Goal: Information Seeking & Learning: Find contact information

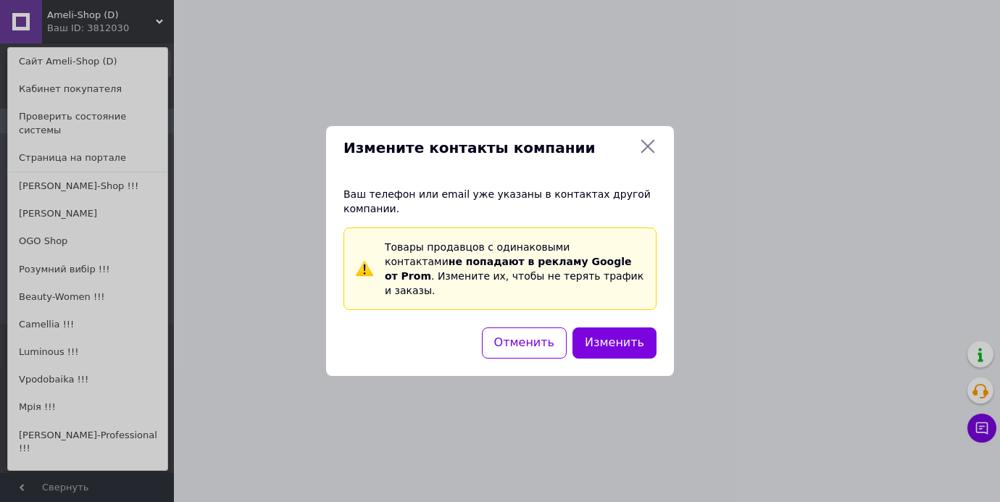
click at [63, 215] on div "Измените контакты компании Ваш телефон или email уже указаны в контактах другой…" at bounding box center [500, 251] width 1000 height 502
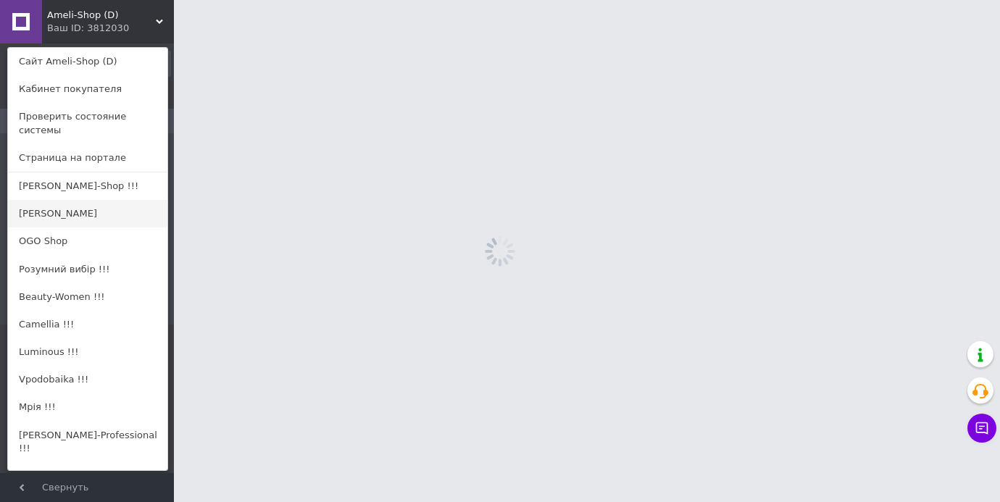
click at [65, 212] on link "Desiderio" at bounding box center [87, 214] width 159 height 28
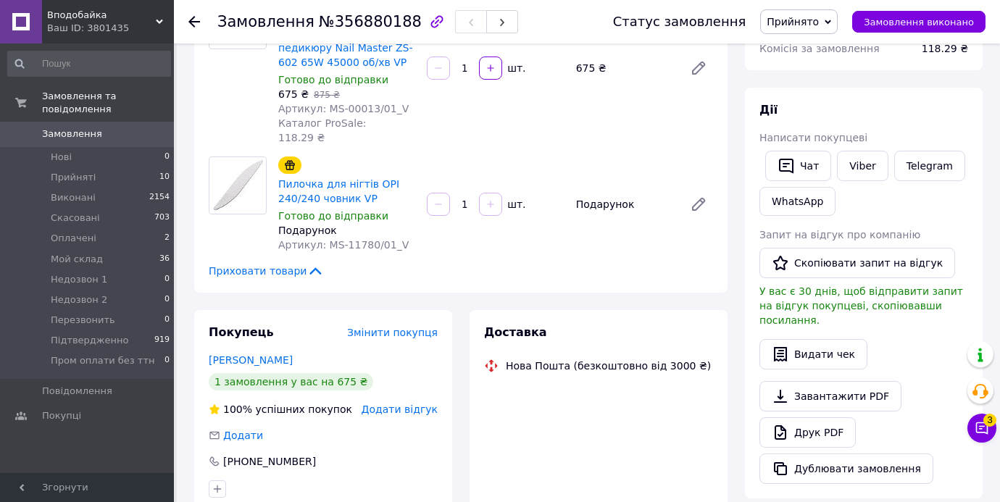
scroll to position [182, 0]
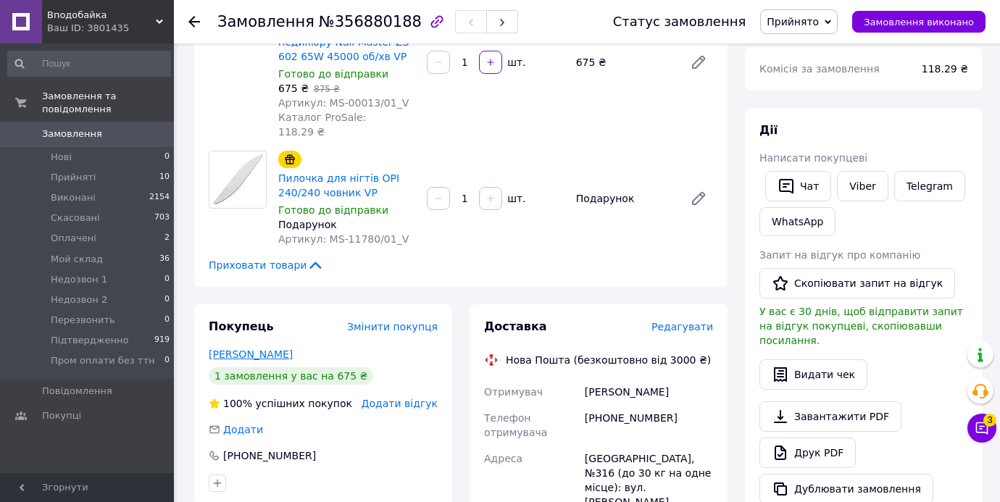
click at [254, 349] on link "Строгова Наталия" at bounding box center [251, 355] width 84 height 12
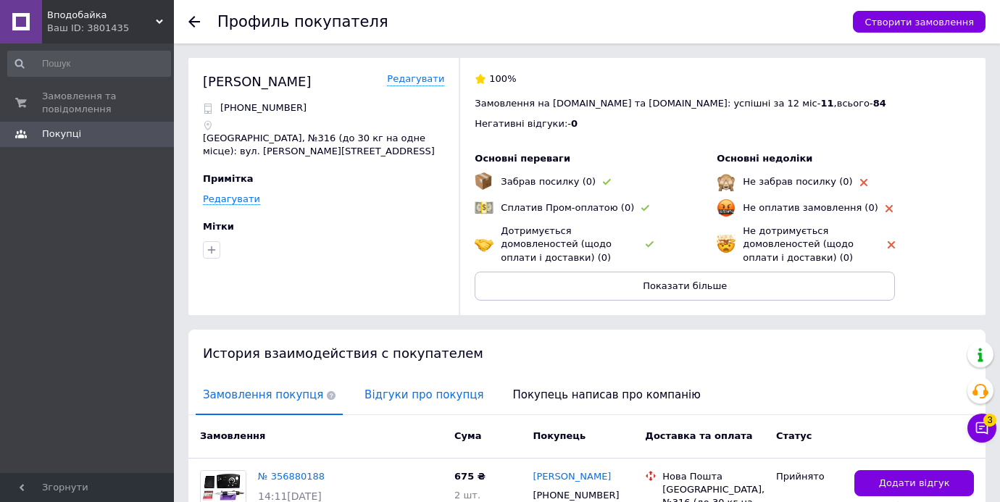
click at [399, 399] on span "Відгуки про покупця" at bounding box center [423, 395] width 133 height 37
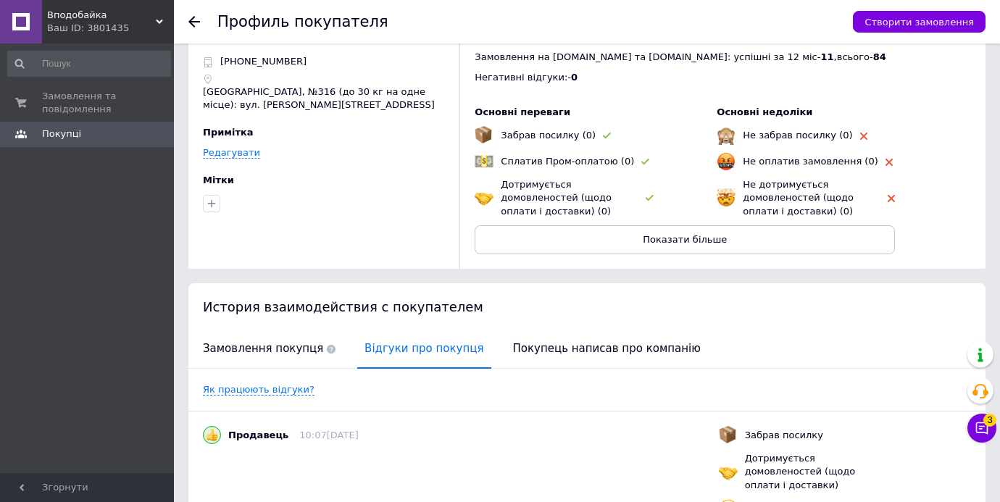
scroll to position [135, 0]
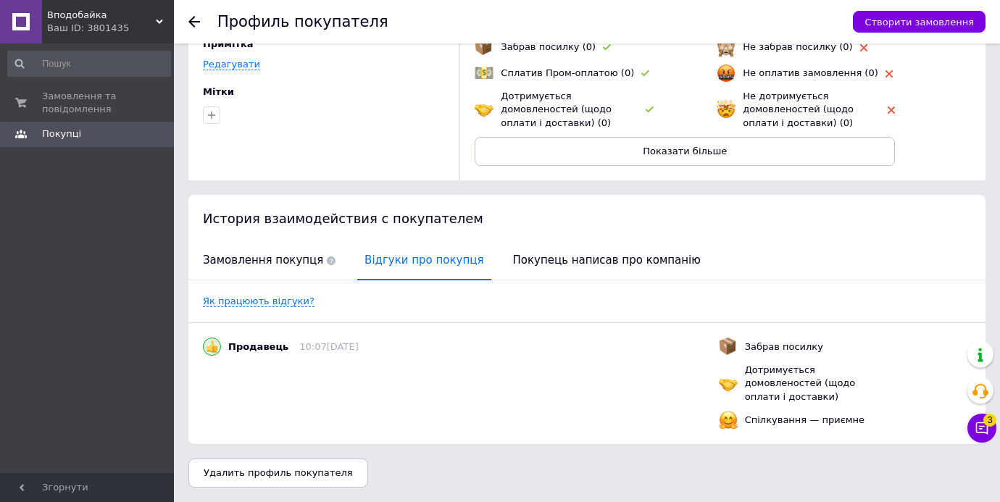
drag, startPoint x: 196, startPoint y: 20, endPoint x: 133, endPoint y: 1, distance: 65.1
click at [196, 20] on icon at bounding box center [194, 22] width 12 height 12
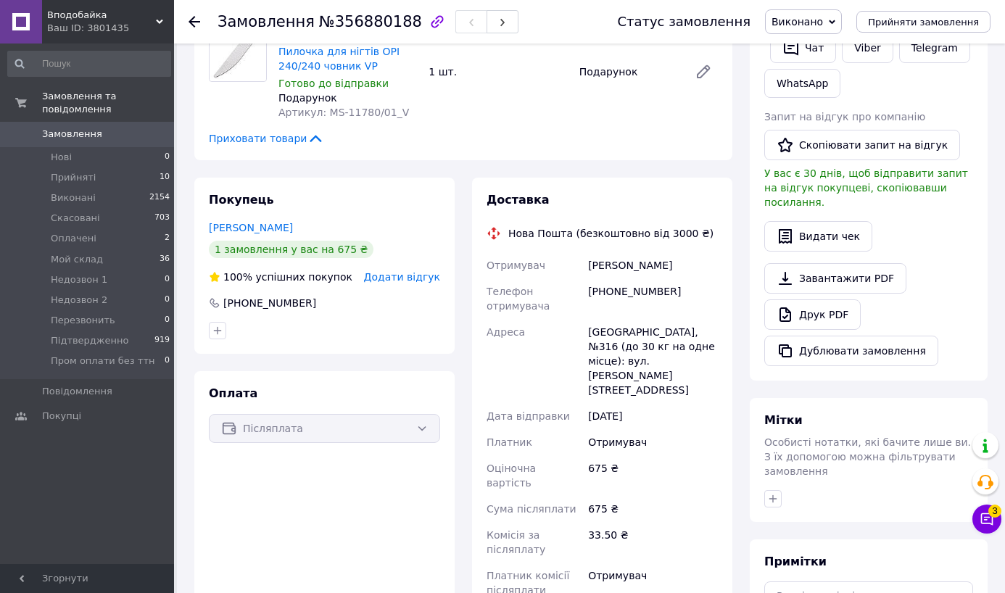
scroll to position [358, 0]
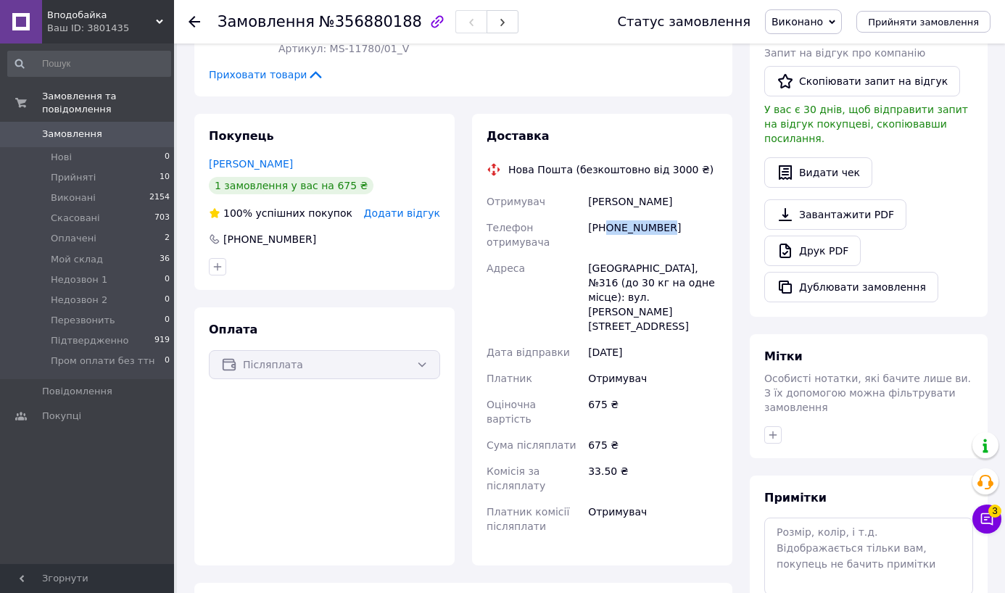
drag, startPoint x: 607, startPoint y: 228, endPoint x: 678, endPoint y: 227, distance: 71.8
click at [678, 228] on div "+380984152129" at bounding box center [653, 235] width 136 height 41
copy div "0984152129"
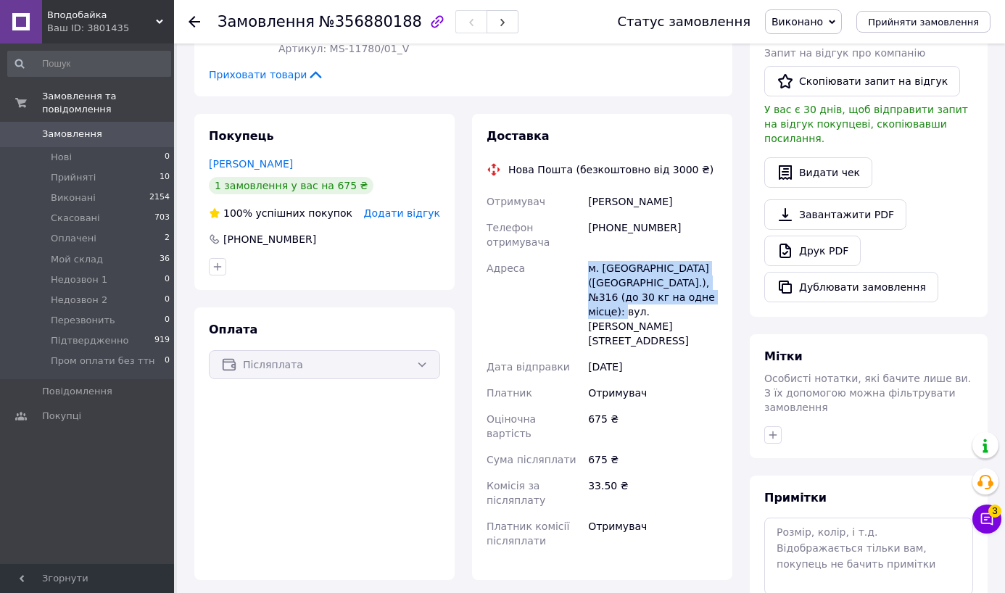
drag, startPoint x: 583, startPoint y: 267, endPoint x: 469, endPoint y: 58, distance: 238.7
click at [713, 294] on div "Отримувач Строгова Наталия Телефон отримувача +380984152129 Адреса м. Київ (Киї…" at bounding box center [601, 370] width 237 height 365
copy div "Адреса м. Київ (Київська обл.), №316 (до 30 кг на одне місце): вул. Ревуцького,…"
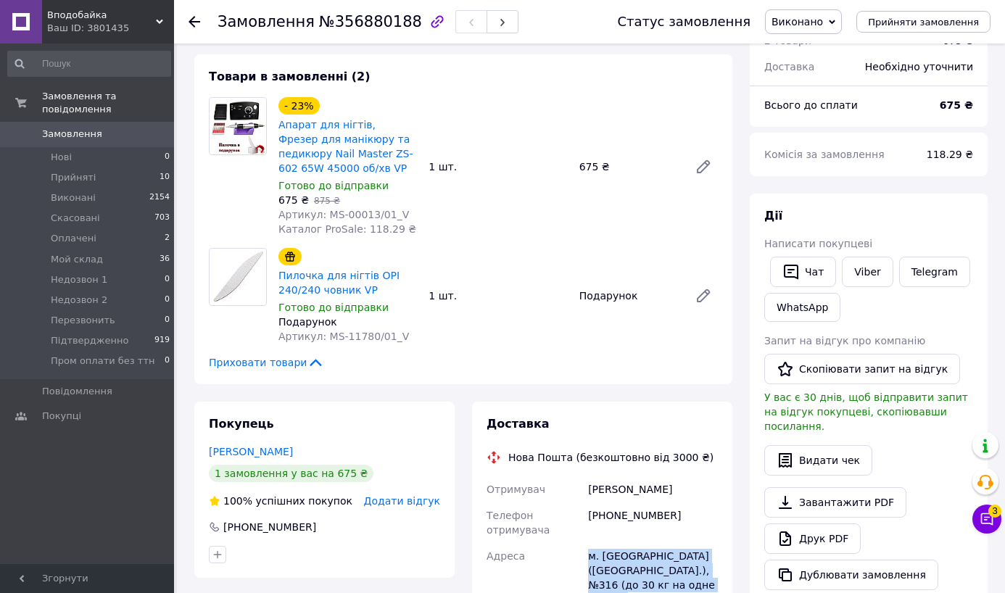
scroll to position [0, 0]
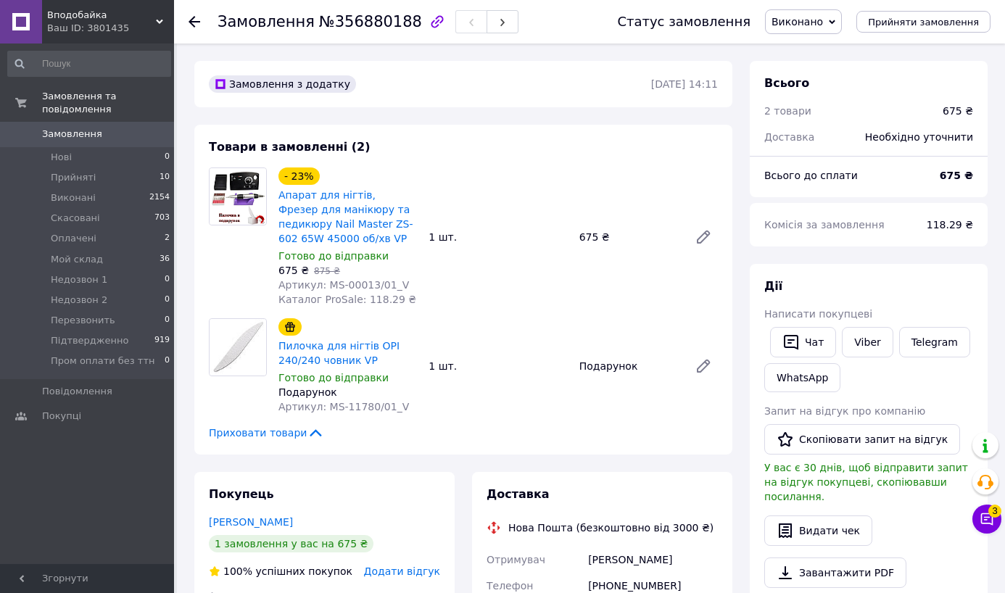
click at [353, 284] on span "Артикул: MS-00013/01_V" at bounding box center [343, 285] width 130 height 12
drag, startPoint x: 353, startPoint y: 284, endPoint x: 312, endPoint y: 179, distance: 112.9
click at [353, 284] on span "Артикул: MS-00013/01_V" at bounding box center [343, 285] width 130 height 12
copy span "00013"
click at [354, 403] on span "Артикул: MS-11780/01_V" at bounding box center [343, 407] width 130 height 12
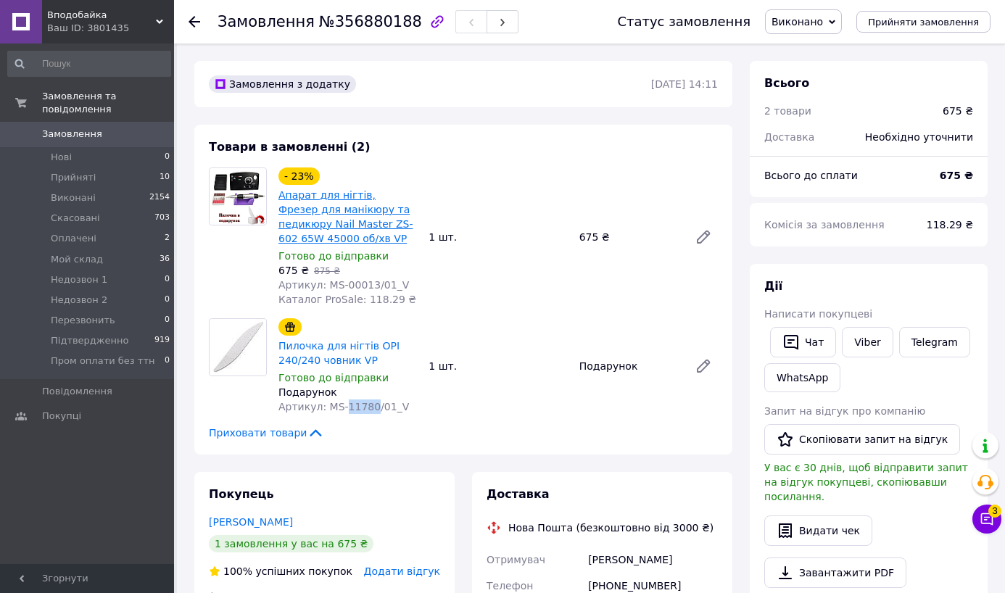
drag, startPoint x: 354, startPoint y: 403, endPoint x: 296, endPoint y: 197, distance: 213.8
click at [354, 403] on span "Артикул: MS-11780/01_V" at bounding box center [343, 407] width 130 height 12
copy span "11780"
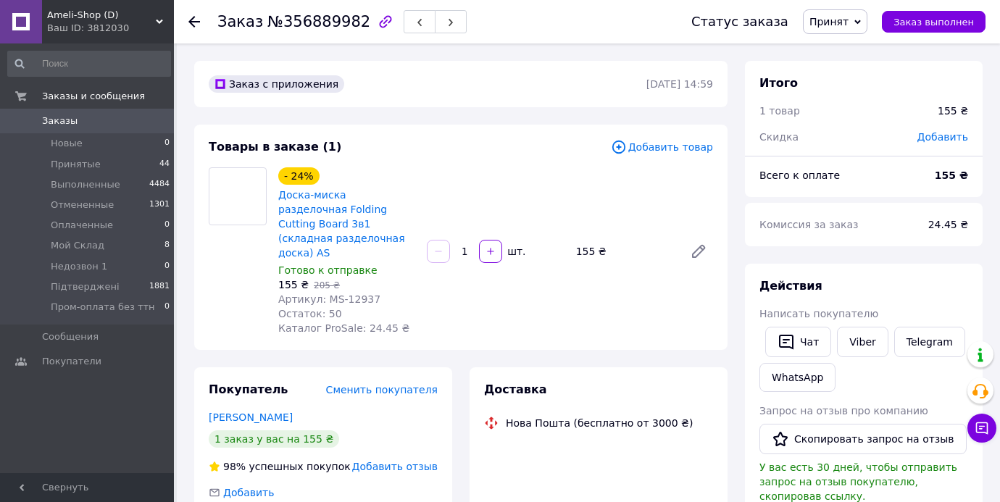
scroll to position [29, 0]
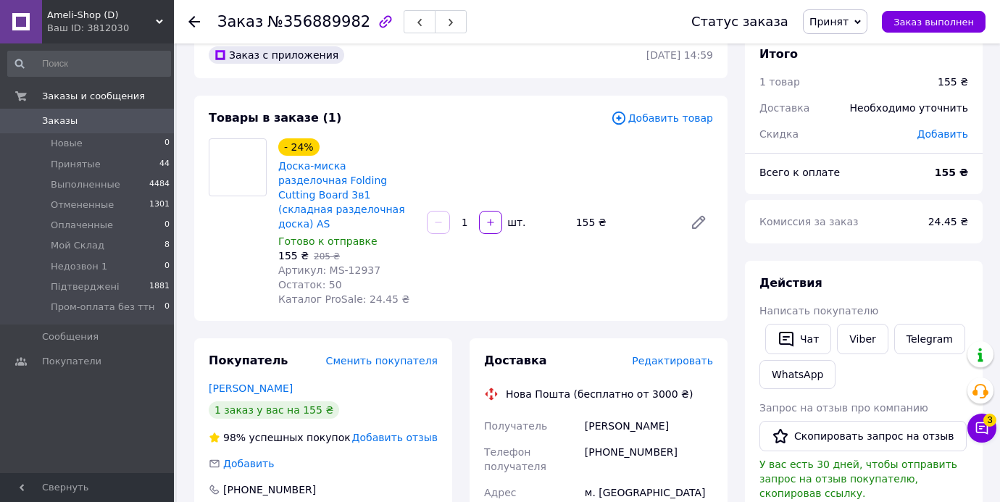
click at [257, 383] on link "Кучірко Альона" at bounding box center [251, 389] width 84 height 12
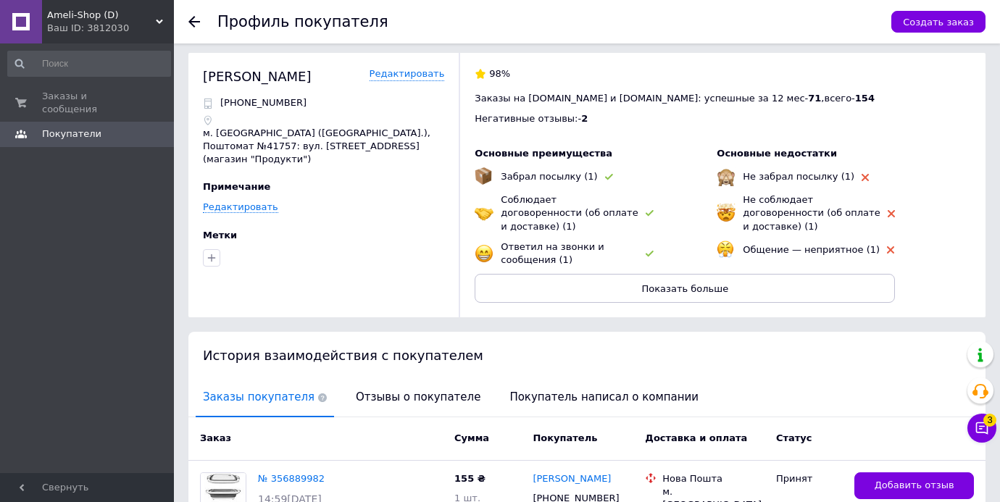
click at [388, 391] on span "Отзывы о покупателе" at bounding box center [418, 397] width 139 height 37
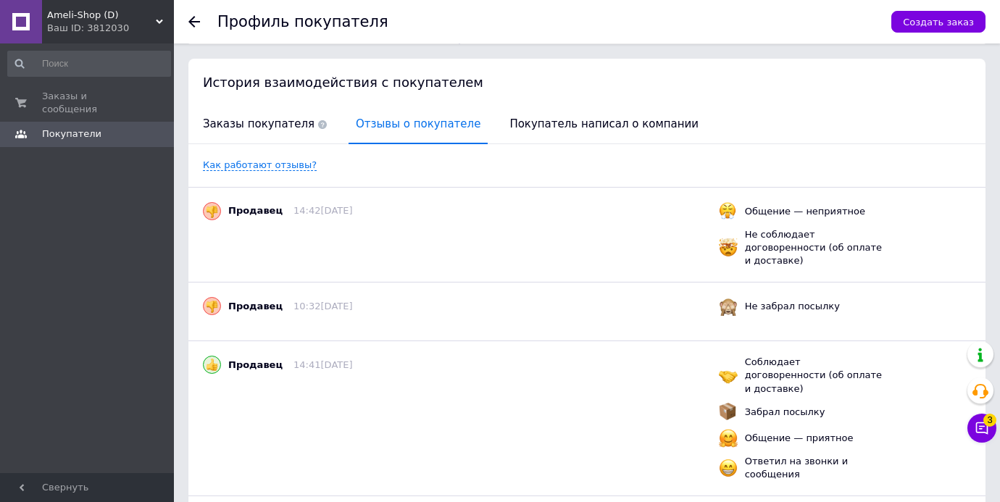
scroll to position [296, 0]
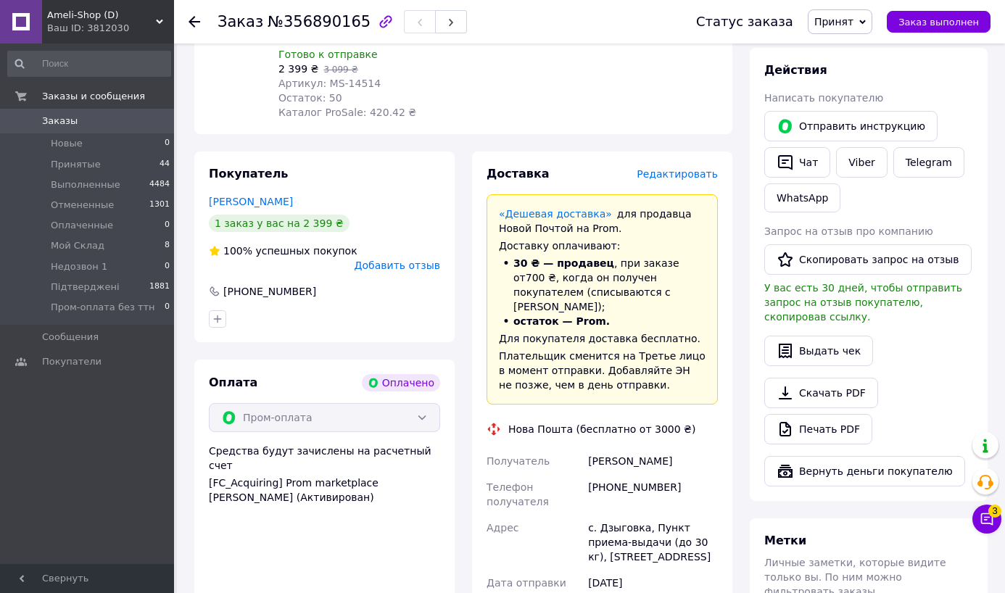
scroll to position [265, 0]
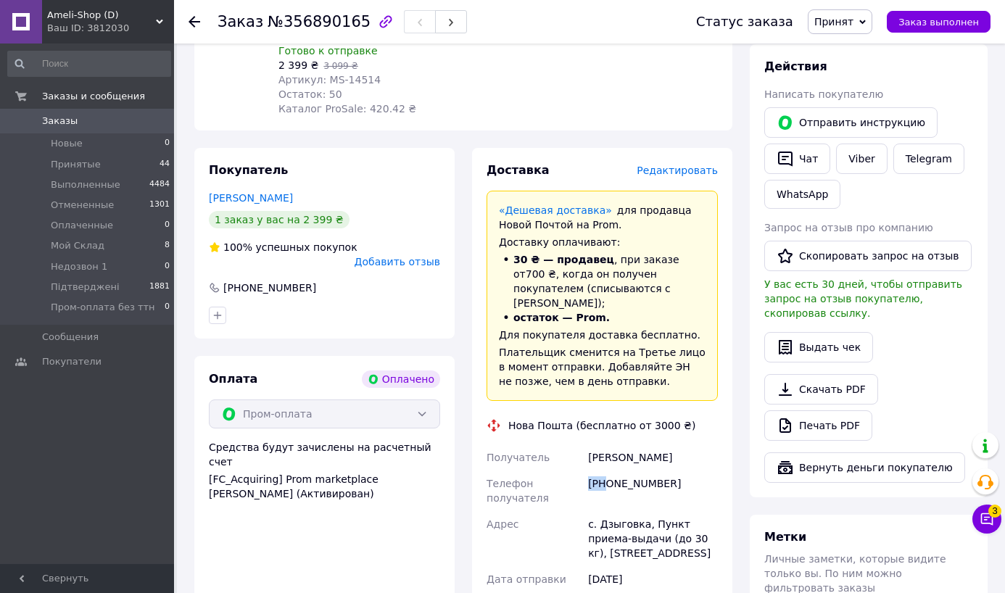
drag, startPoint x: 608, startPoint y: 467, endPoint x: 694, endPoint y: 453, distance: 86.7
click at [705, 470] on div "[PHONE_NUMBER]" at bounding box center [653, 490] width 136 height 41
click at [616, 470] on div "[PHONE_NUMBER]" at bounding box center [653, 490] width 136 height 41
drag, startPoint x: 607, startPoint y: 470, endPoint x: 665, endPoint y: 465, distance: 58.1
click at [665, 470] on div "[PHONE_NUMBER]" at bounding box center [653, 490] width 136 height 41
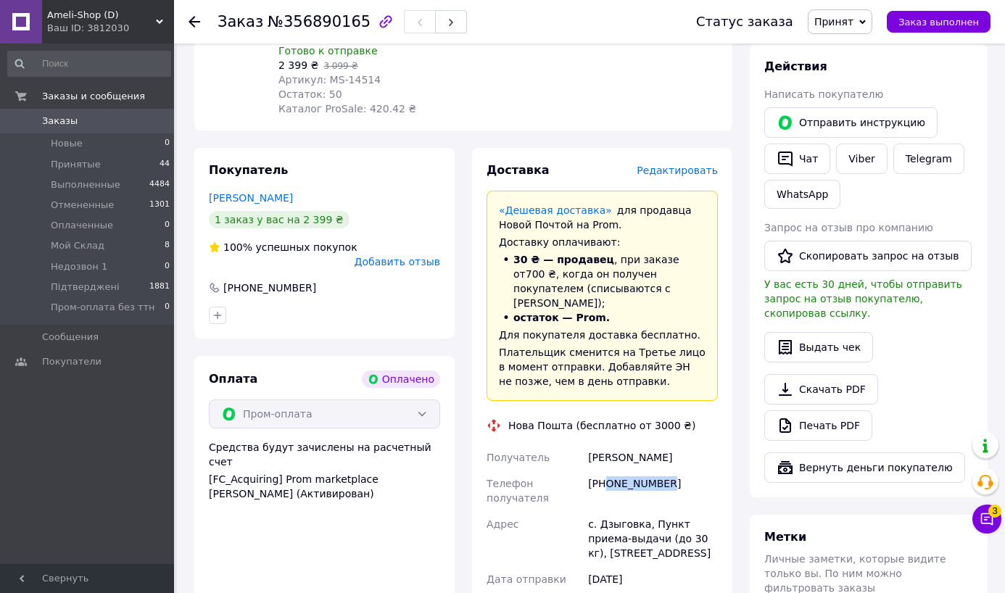
copy div "0972101057"
drag, startPoint x: 591, startPoint y: 443, endPoint x: 710, endPoint y: 443, distance: 118.9
click at [710, 444] on div "Захарчук Елизавета" at bounding box center [653, 457] width 136 height 26
copy div "Захарчук Елизавета"
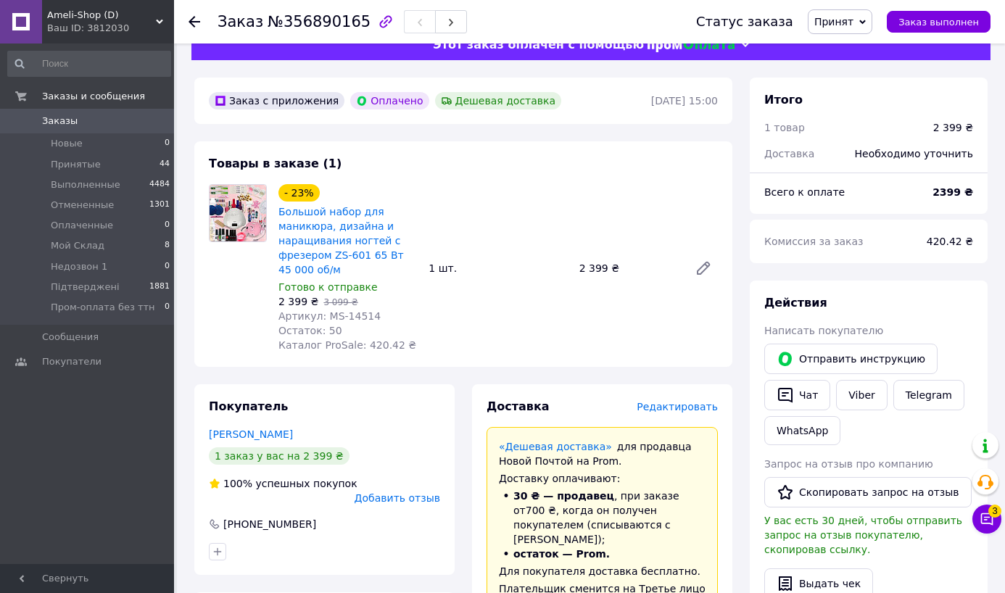
scroll to position [0, 0]
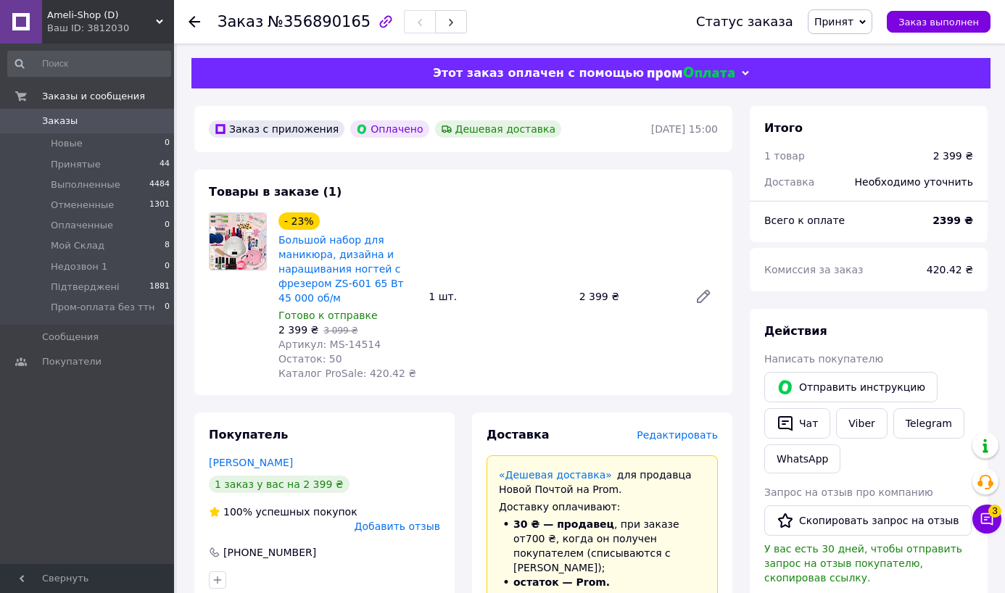
click at [353, 344] on span "Артикул: MS-14514" at bounding box center [329, 344] width 102 height 12
copy span "14514"
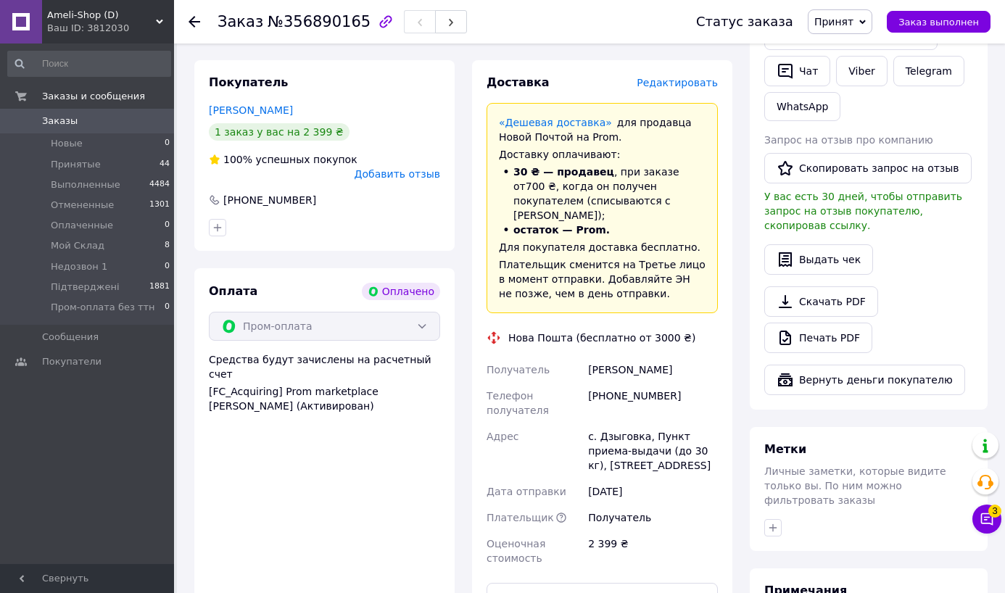
scroll to position [426, 0]
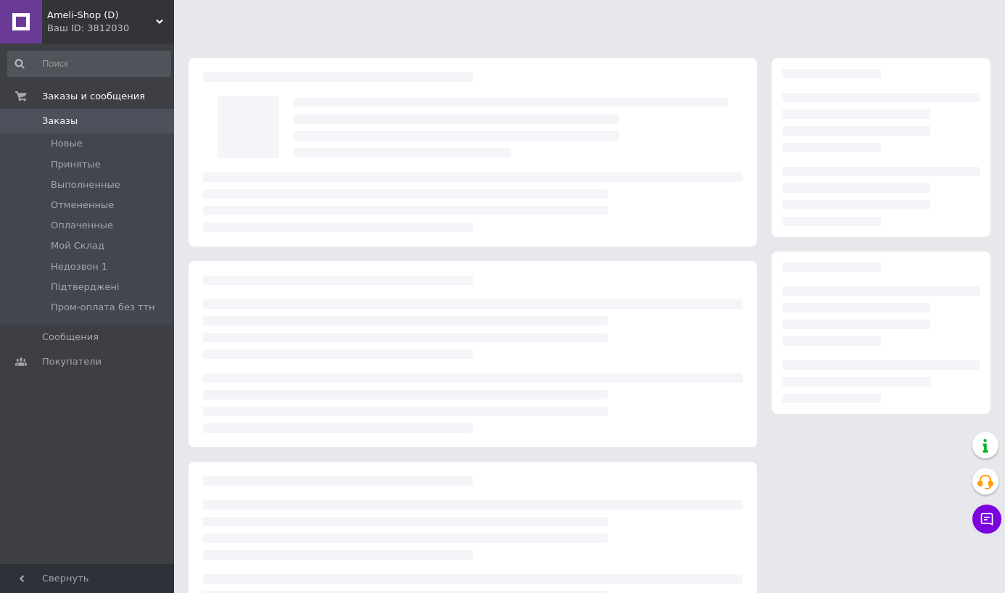
click at [78, 14] on span "Ameli-Shop (D)" at bounding box center [101, 15] width 109 height 13
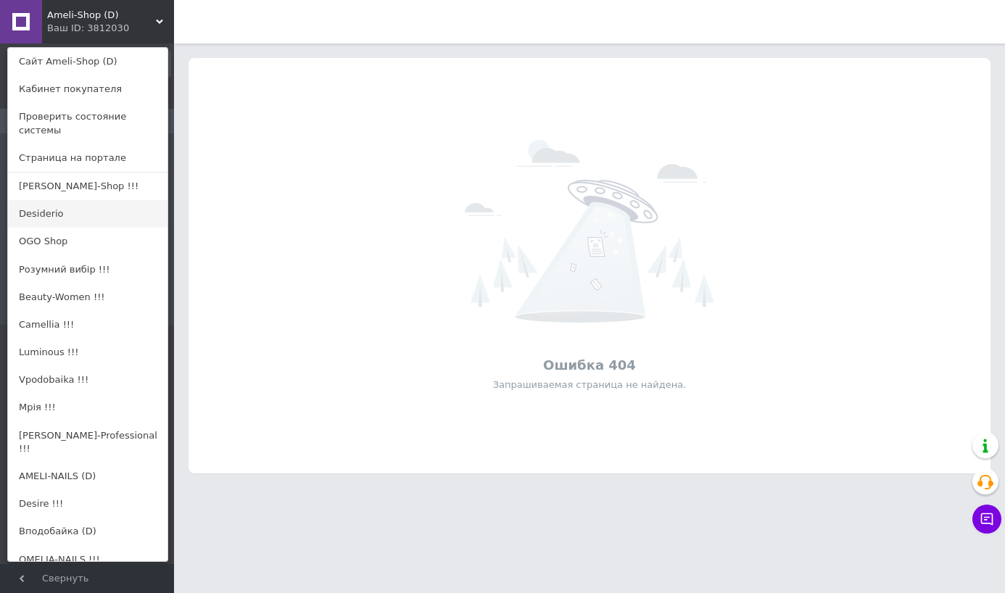
click at [54, 214] on link "Desiderio" at bounding box center [87, 214] width 159 height 28
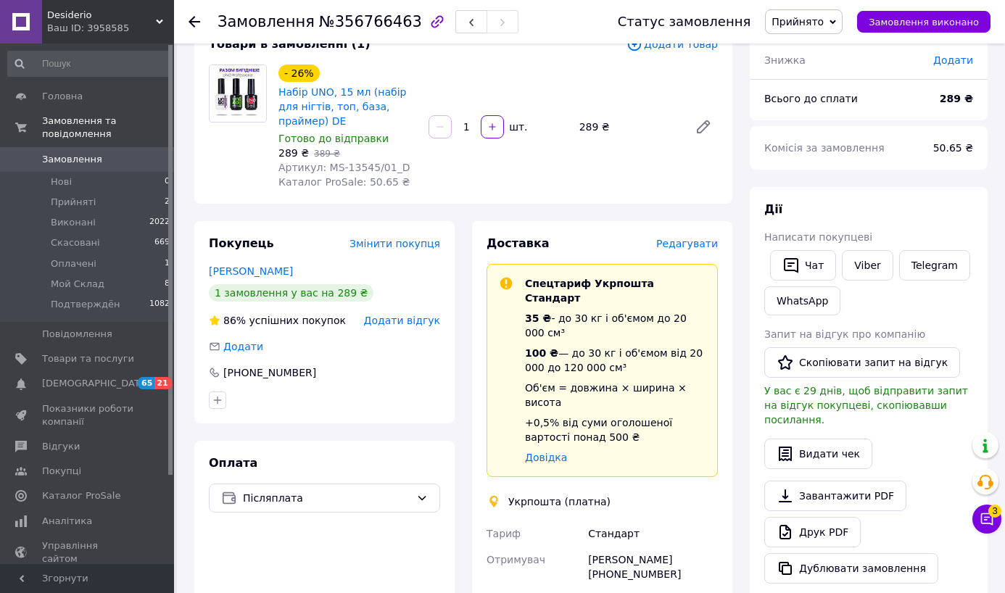
scroll to position [109, 0]
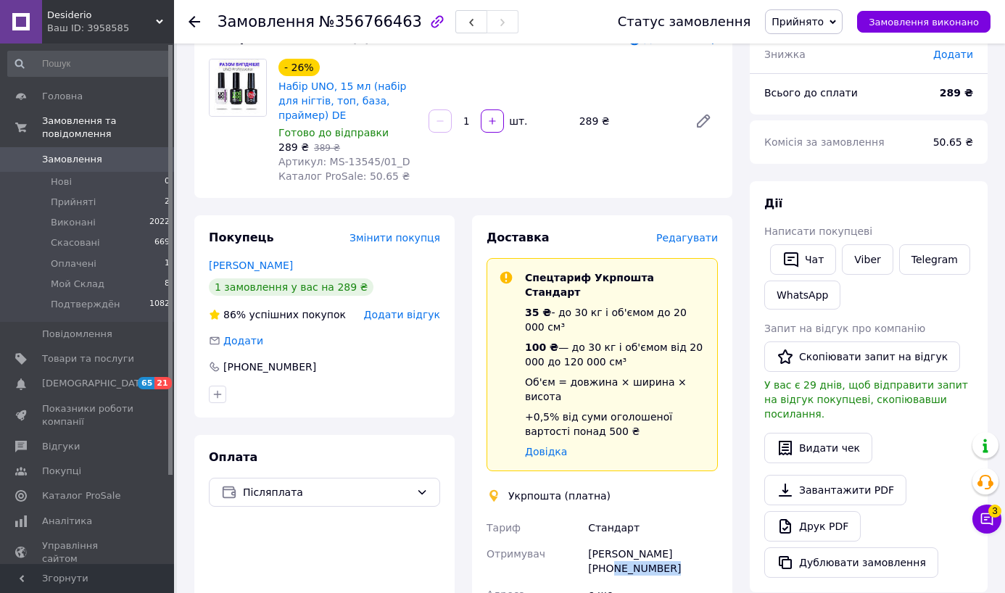
drag, startPoint x: 607, startPoint y: 540, endPoint x: 679, endPoint y: 540, distance: 71.8
click at [679, 541] on div "Аліна Попсуліс +380683047563" at bounding box center [653, 561] width 136 height 41
copy div "0683047563"
drag, startPoint x: 588, startPoint y: 525, endPoint x: 327, endPoint y: 165, distance: 445.4
click at [682, 541] on div "Аліна Попсуліс +380683047563" at bounding box center [653, 561] width 136 height 41
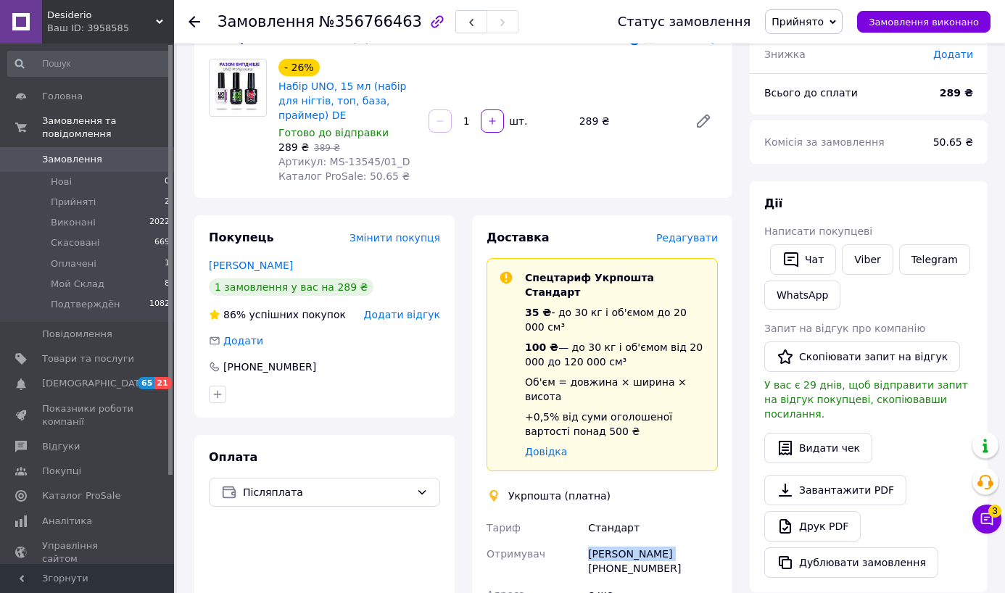
copy div "Аліна Попсуліс"
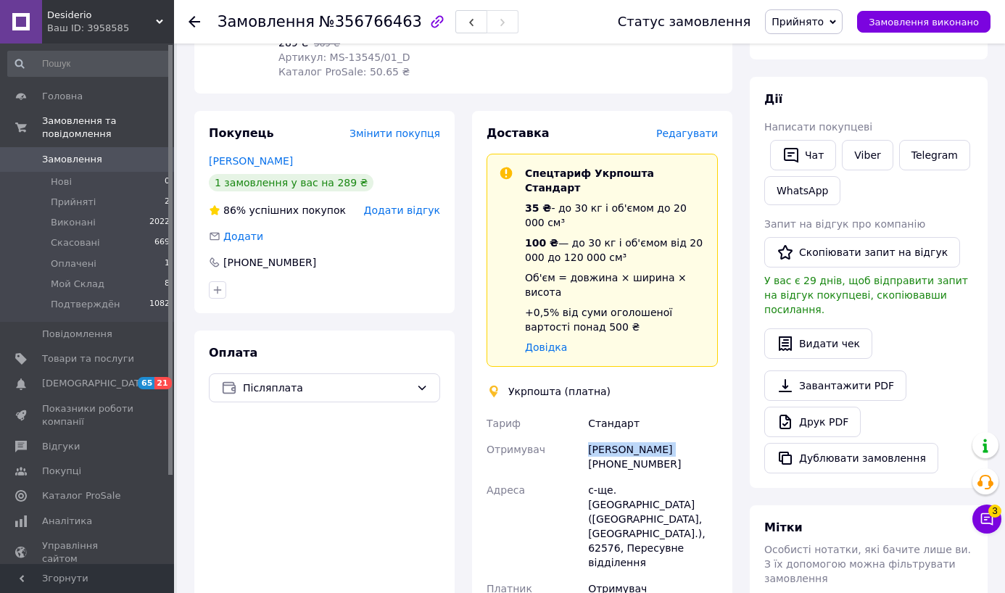
scroll to position [239, 0]
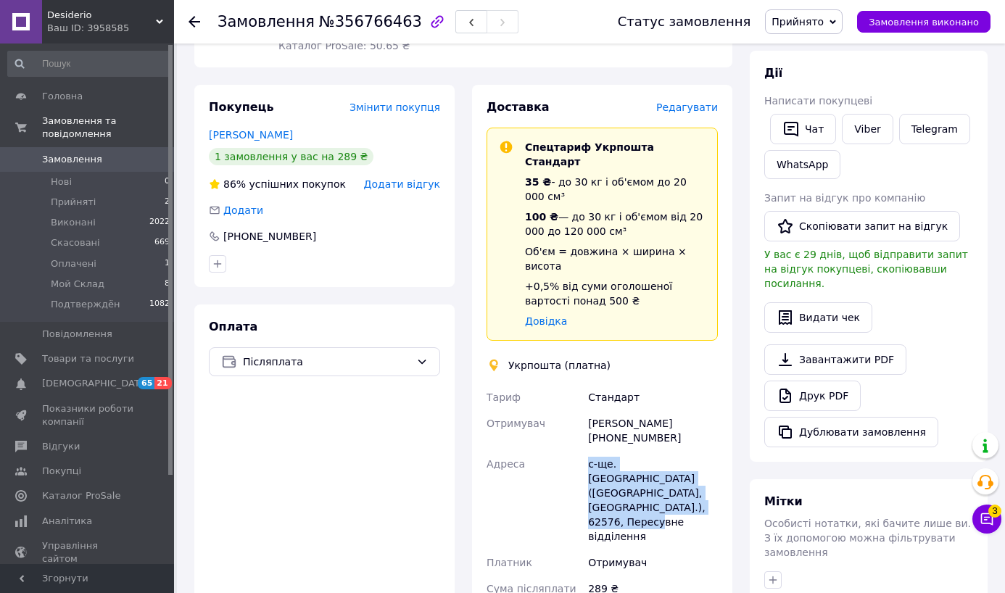
drag, startPoint x: 699, startPoint y: 476, endPoint x: 320, endPoint y: 56, distance: 566.0
click at [533, 432] on div "Тариф Стандарт Отримувач Аліна Попсуліс +380683047563 Адреса с-ще. Вишневе (Хар…" at bounding box center [601, 533] width 237 height 299
copy div "Адреса с-ще. Вишневе (Харківська обл., Чугуївський р-н.), 62576, Пересувне відд…"
